Goal: Navigation & Orientation: Find specific page/section

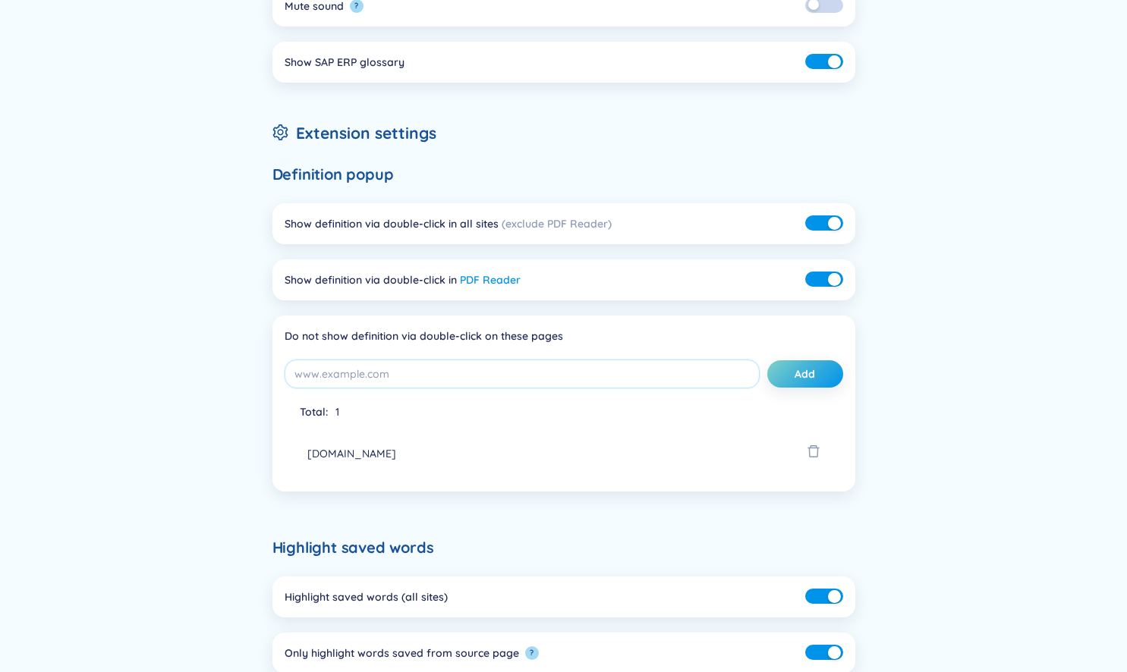
scroll to position [196, 0]
click at [831, 217] on div "button" at bounding box center [834, 222] width 13 height 13
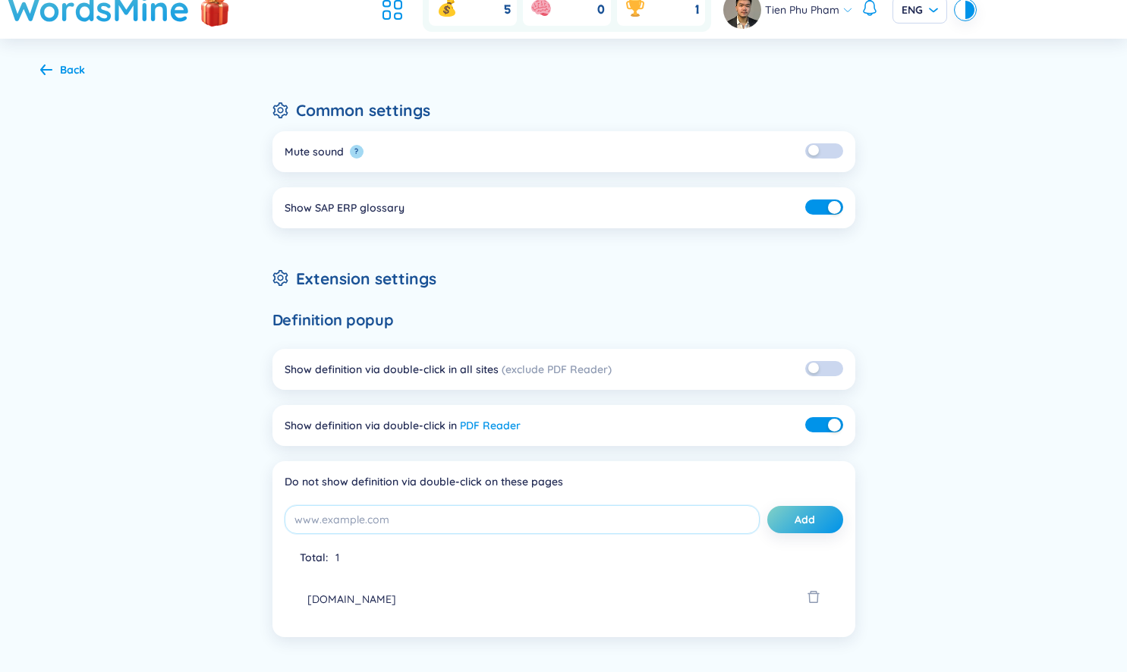
scroll to position [0, 0]
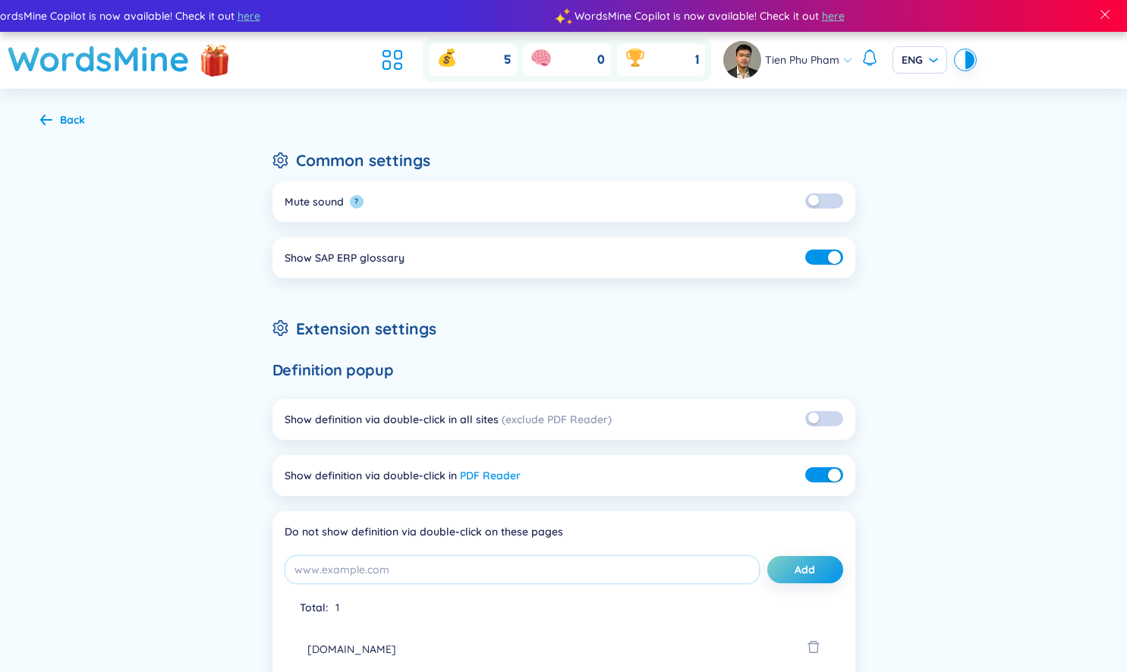
click at [408, 61] on ul at bounding box center [396, 59] width 41 height 33
click at [385, 65] on icon at bounding box center [392, 59] width 27 height 27
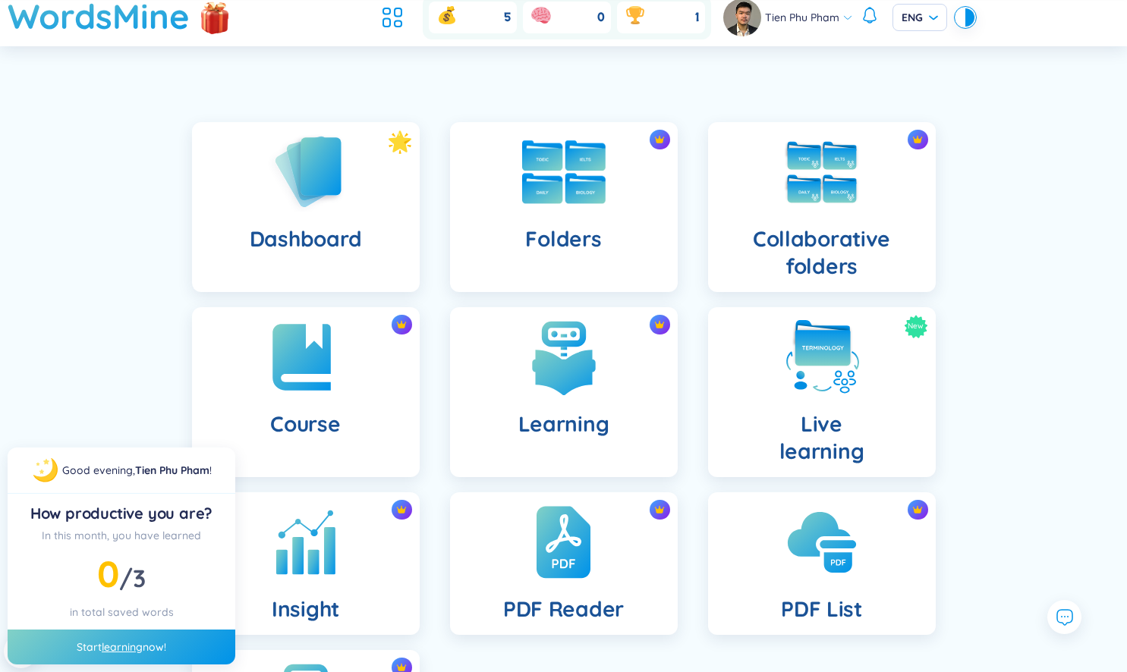
scroll to position [51, 0]
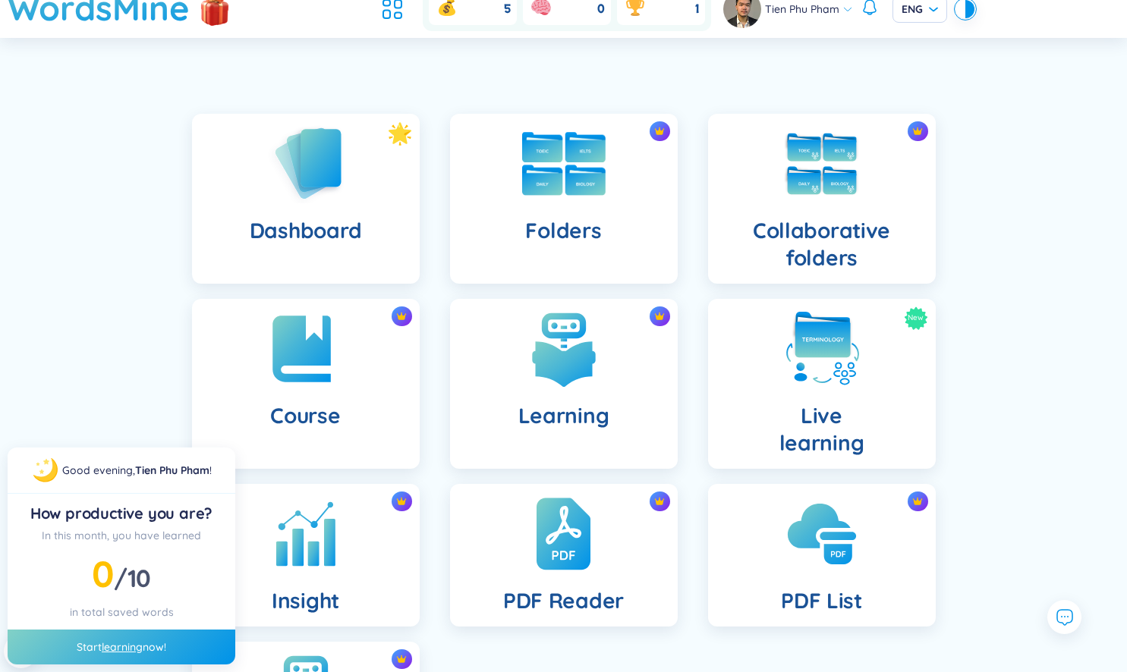
click at [604, 215] on div "Folders" at bounding box center [564, 199] width 228 height 170
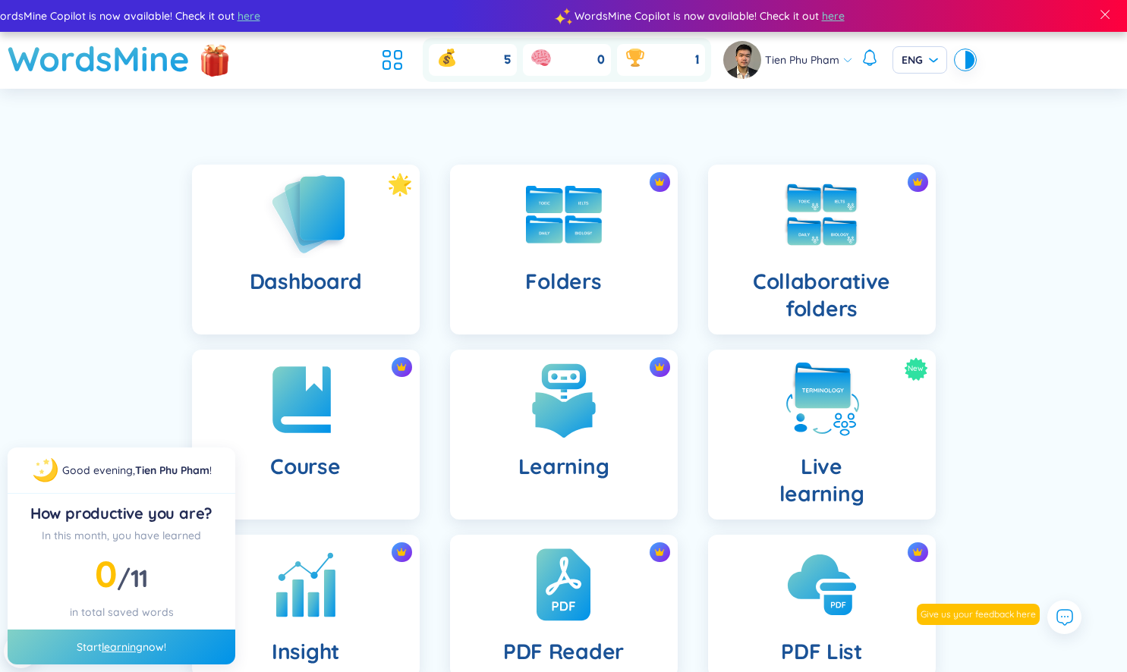
click at [371, 238] on div "Dashboard" at bounding box center [306, 250] width 228 height 170
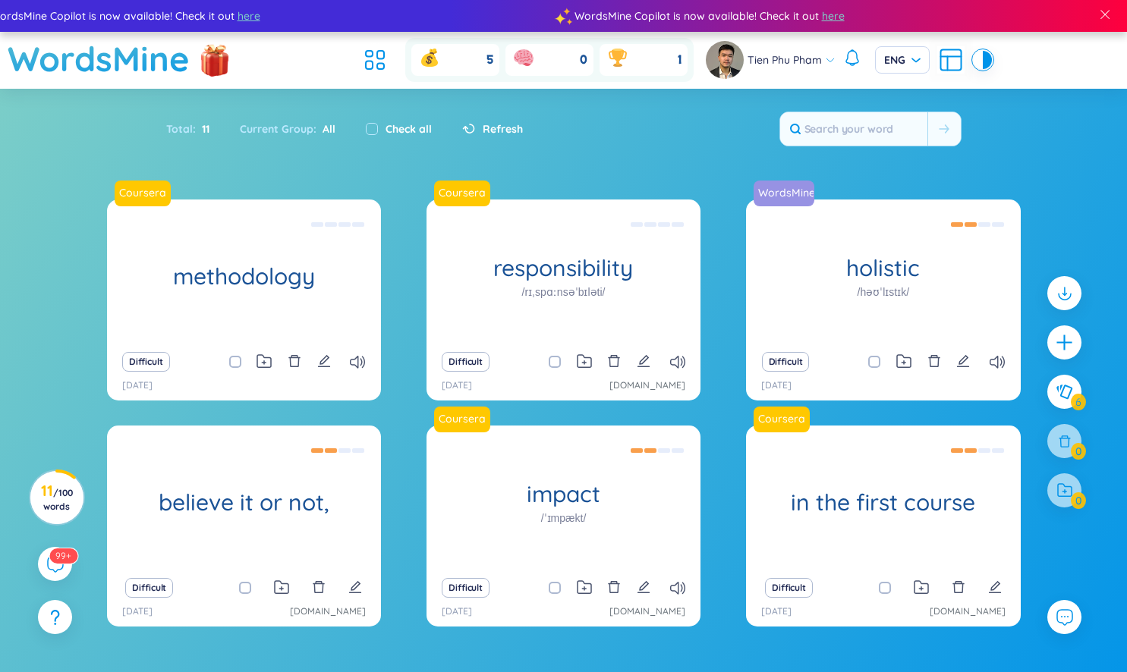
scroll to position [79, 0]
